Goal: Task Accomplishment & Management: Complete application form

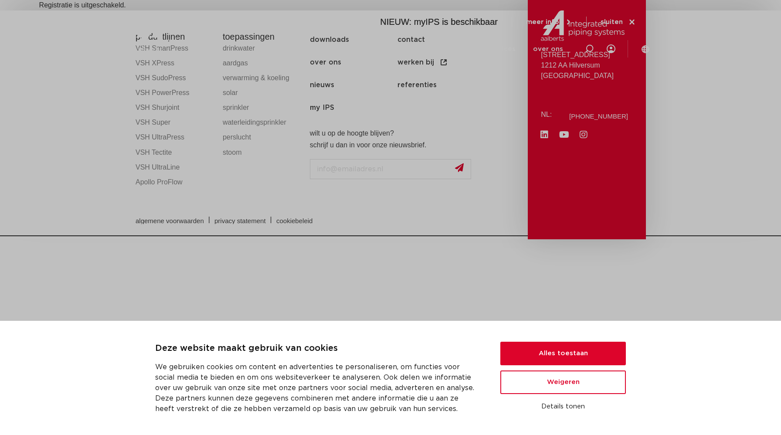
click at [575, 236] on html "Deze website maakt gebruik van cookies We gebruiken cookies om content en adver…" at bounding box center [390, 118] width 781 height 236
click at [548, 353] on button "Alles toestaan" at bounding box center [562, 354] width 125 height 24
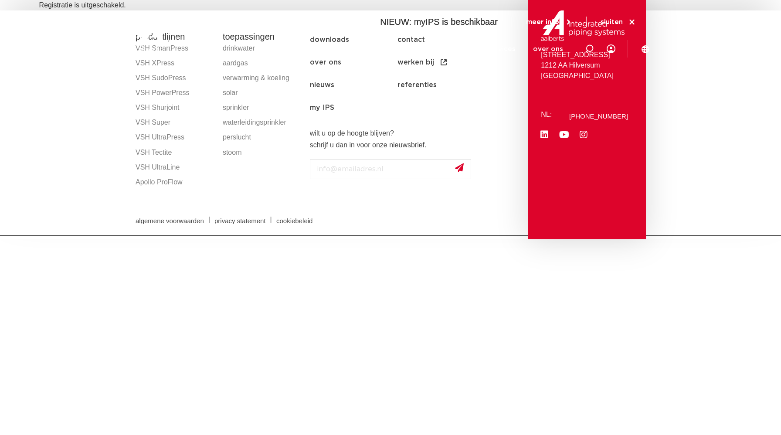
click at [479, 236] on html "Deze website maakt gebruik van cookies We gebruiken cookies om content en adver…" at bounding box center [390, 118] width 781 height 236
click at [631, 20] on icon at bounding box center [632, 22] width 8 height 8
